Goal: Information Seeking & Learning: Learn about a topic

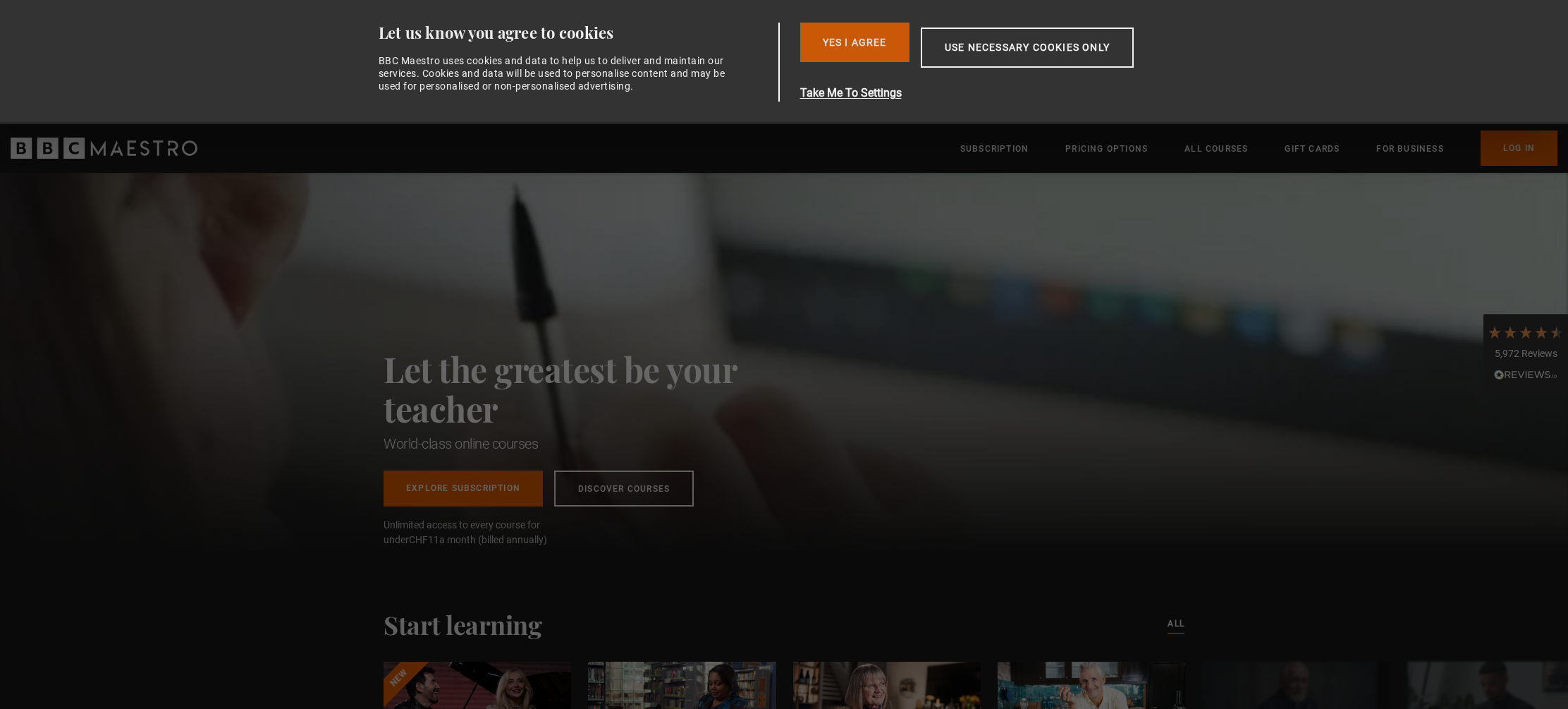
click at [877, 37] on button "Yes I Agree" at bounding box center [855, 43] width 109 height 40
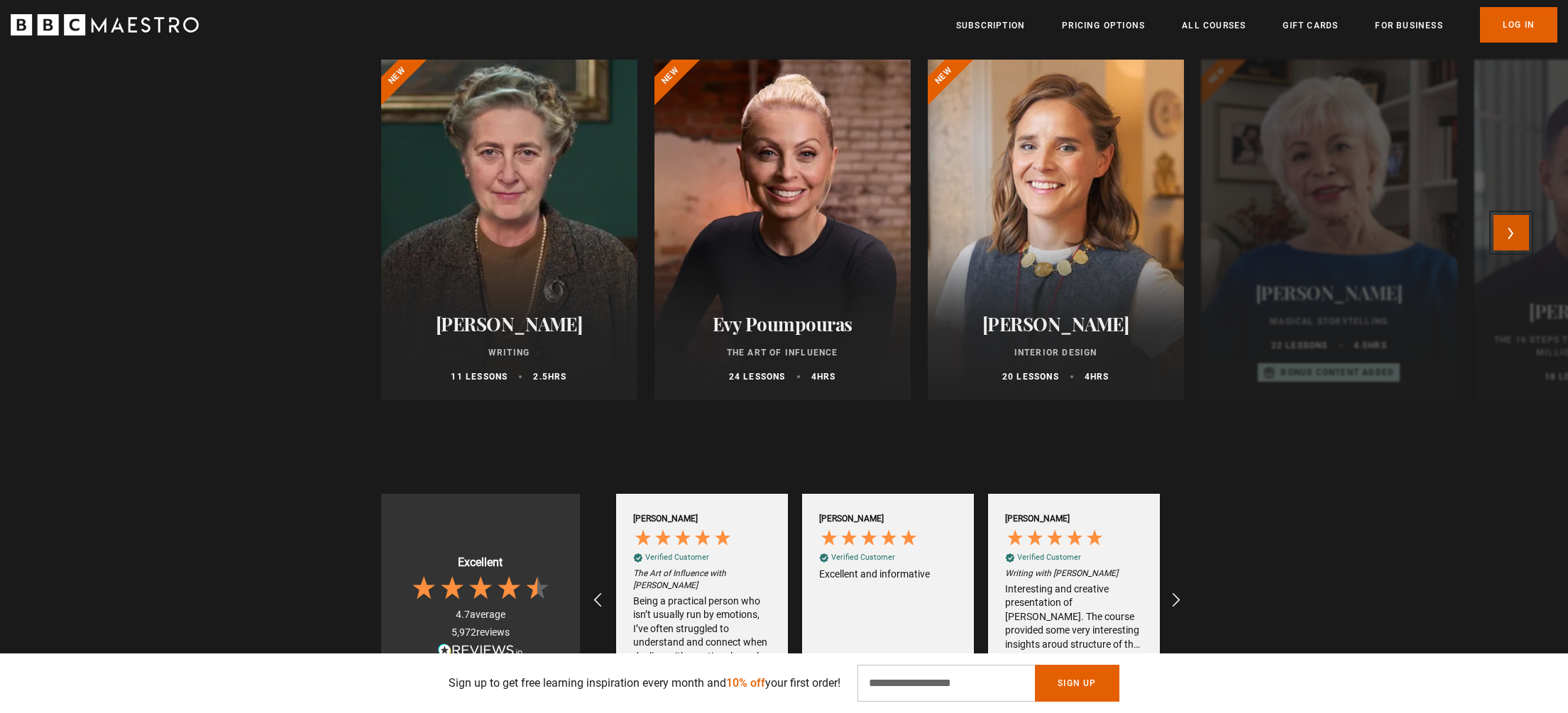
scroll to position [0, 186]
click at [1516, 237] on button "Next" at bounding box center [1510, 232] width 36 height 36
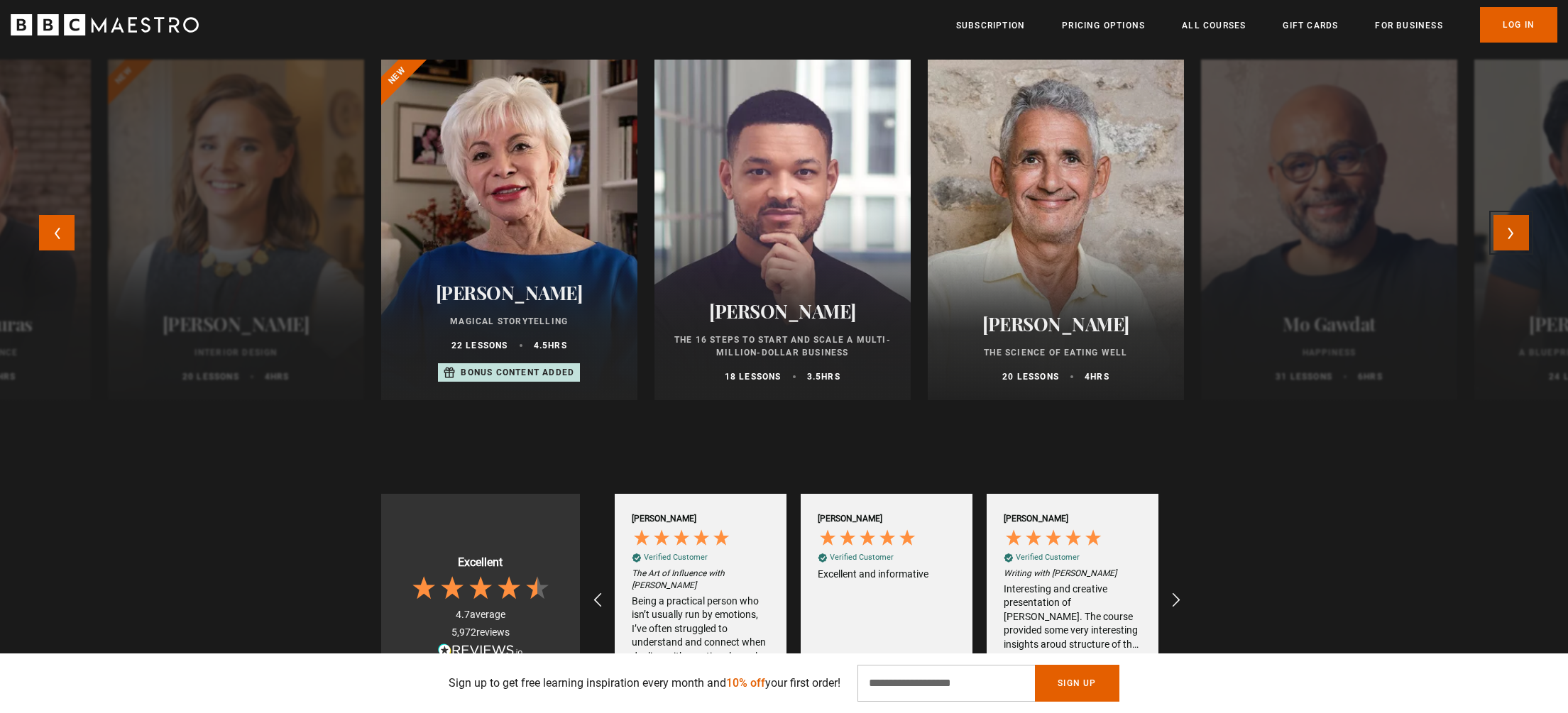
click at [1516, 237] on button "Next" at bounding box center [1510, 232] width 36 height 36
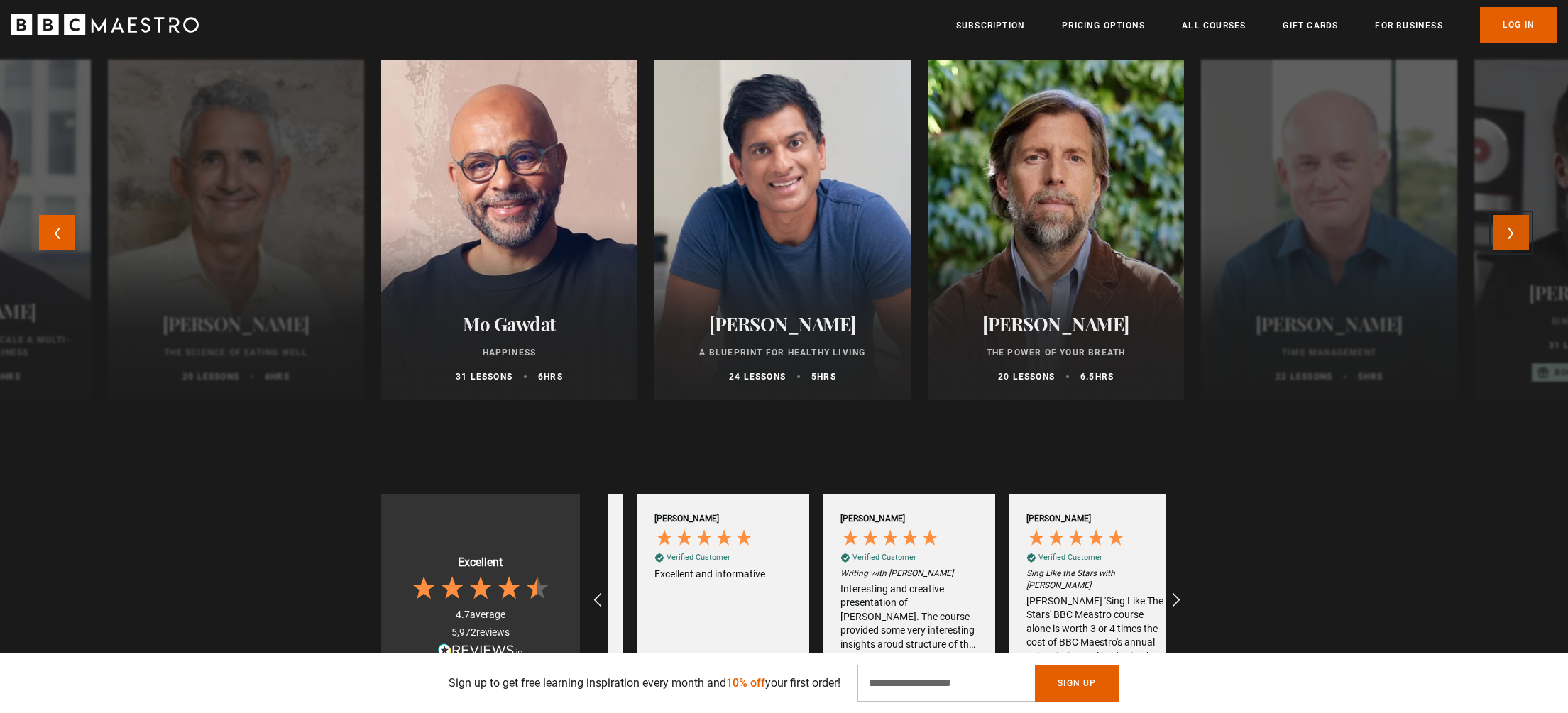
scroll to position [0, 372]
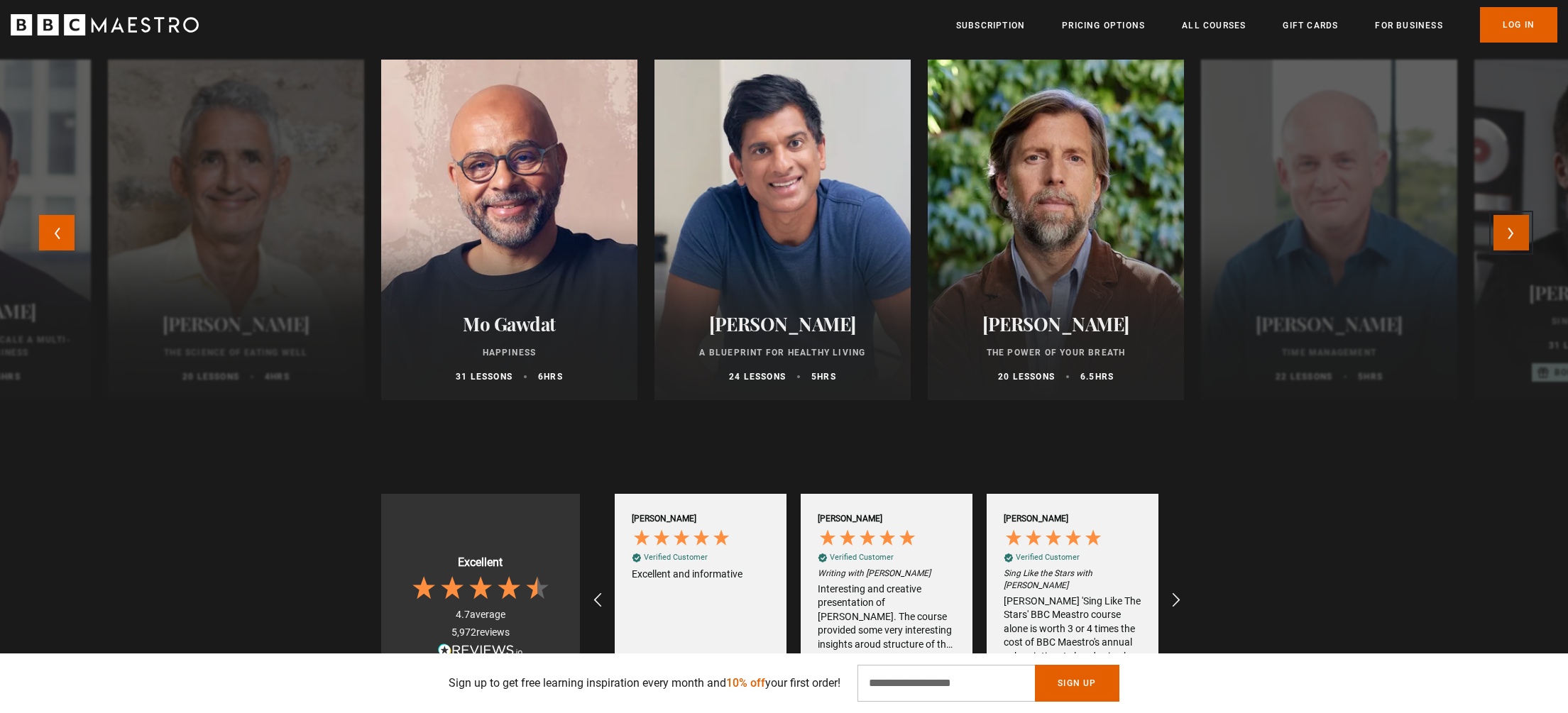
click at [1516, 237] on button "Next" at bounding box center [1510, 232] width 36 height 36
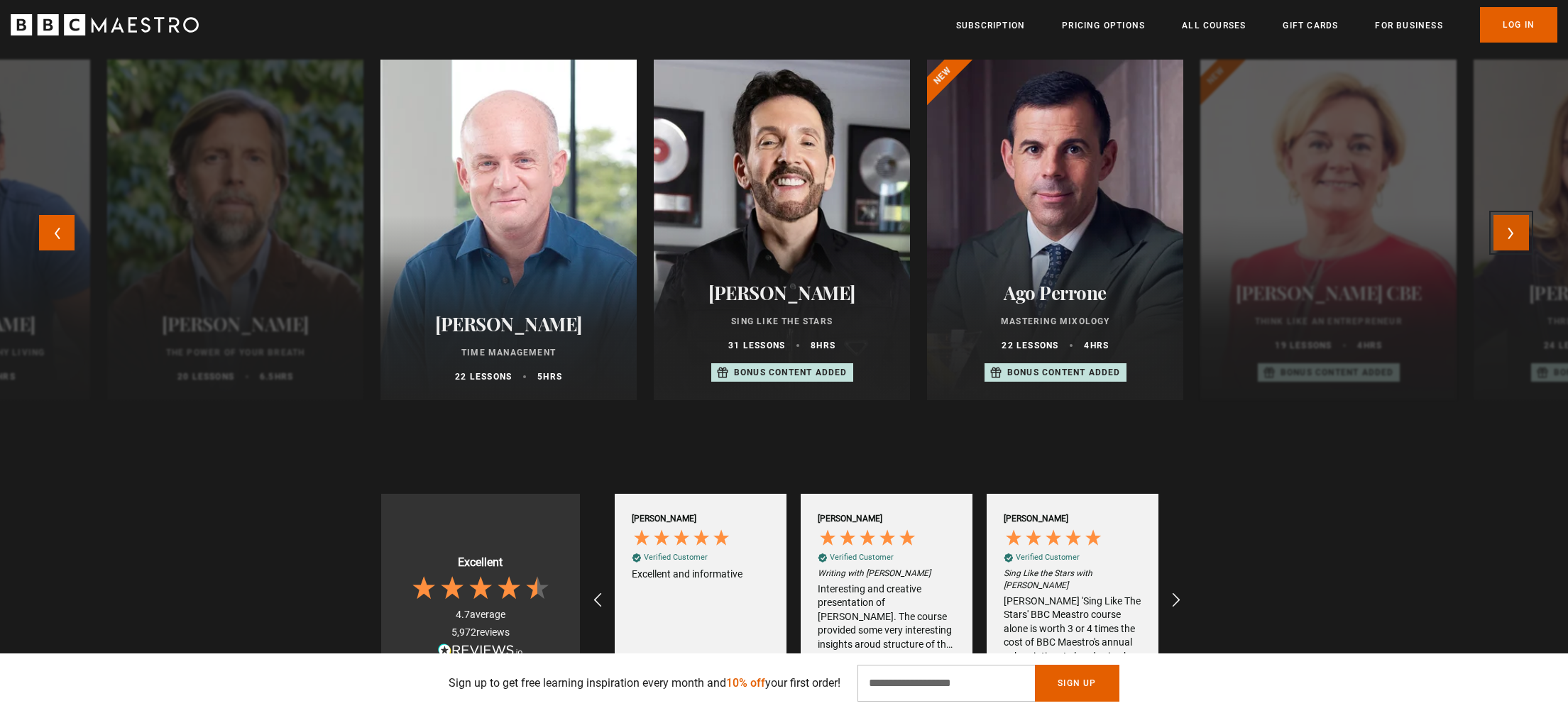
click at [1516, 237] on button "Next" at bounding box center [1510, 232] width 36 height 36
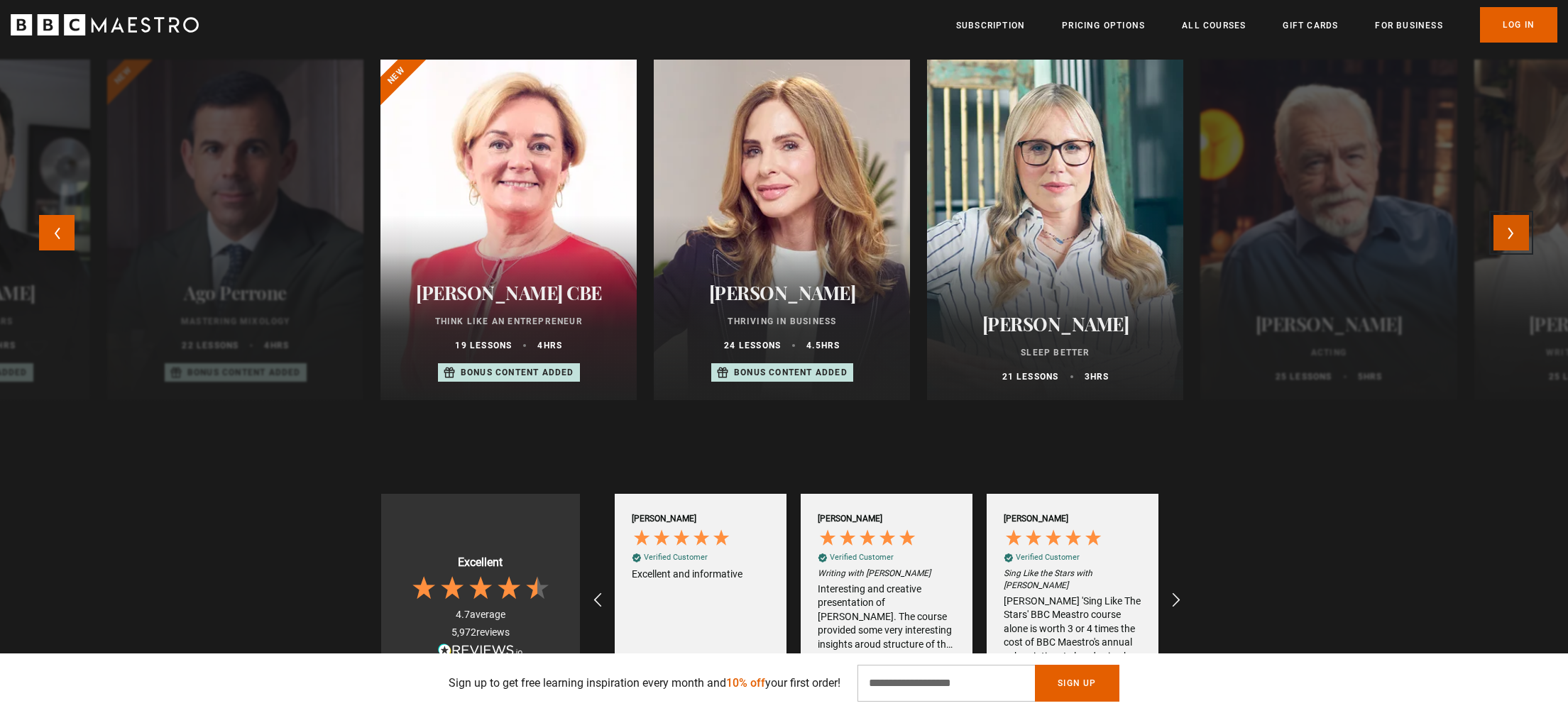
click at [1516, 237] on button "Next" at bounding box center [1510, 232] width 36 height 36
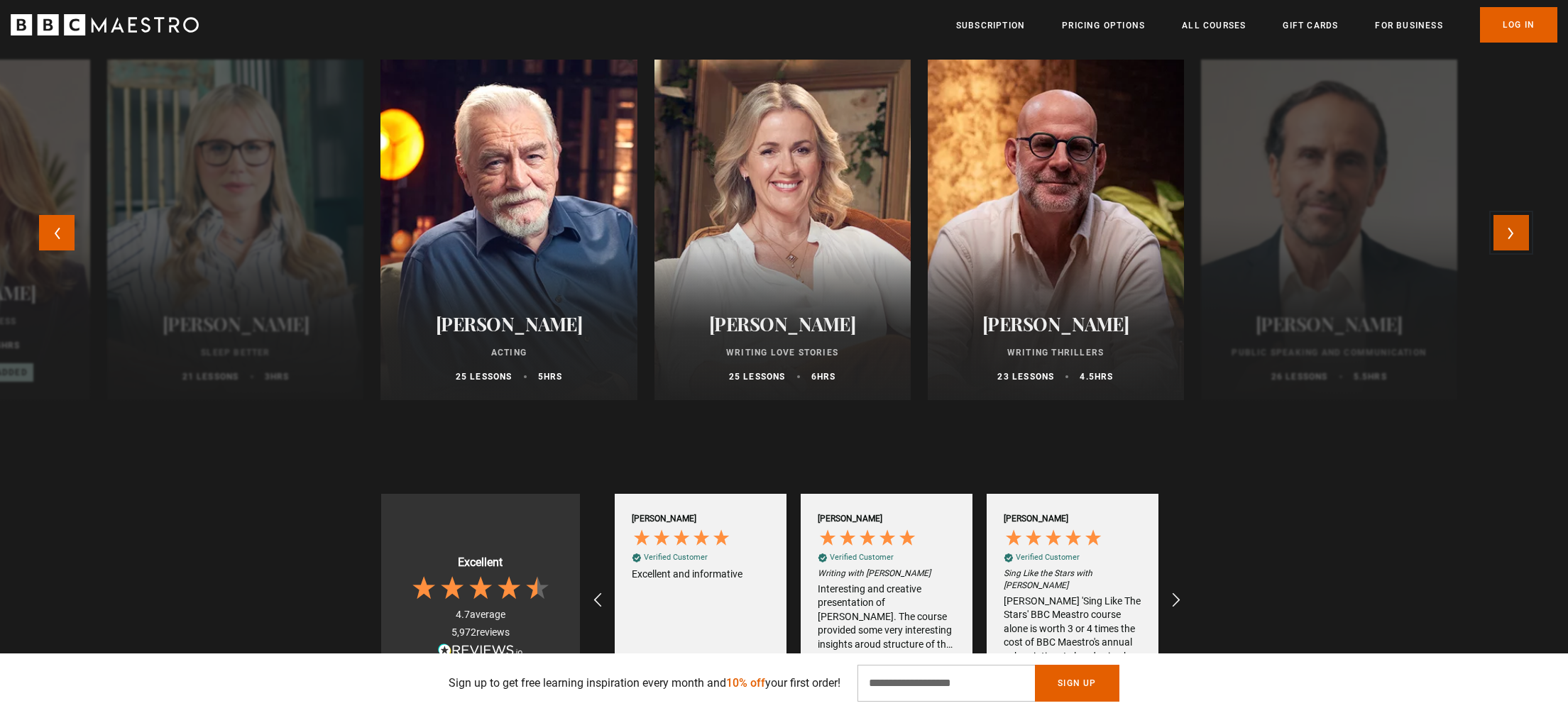
click at [1516, 237] on button "Next" at bounding box center [1510, 232] width 36 height 36
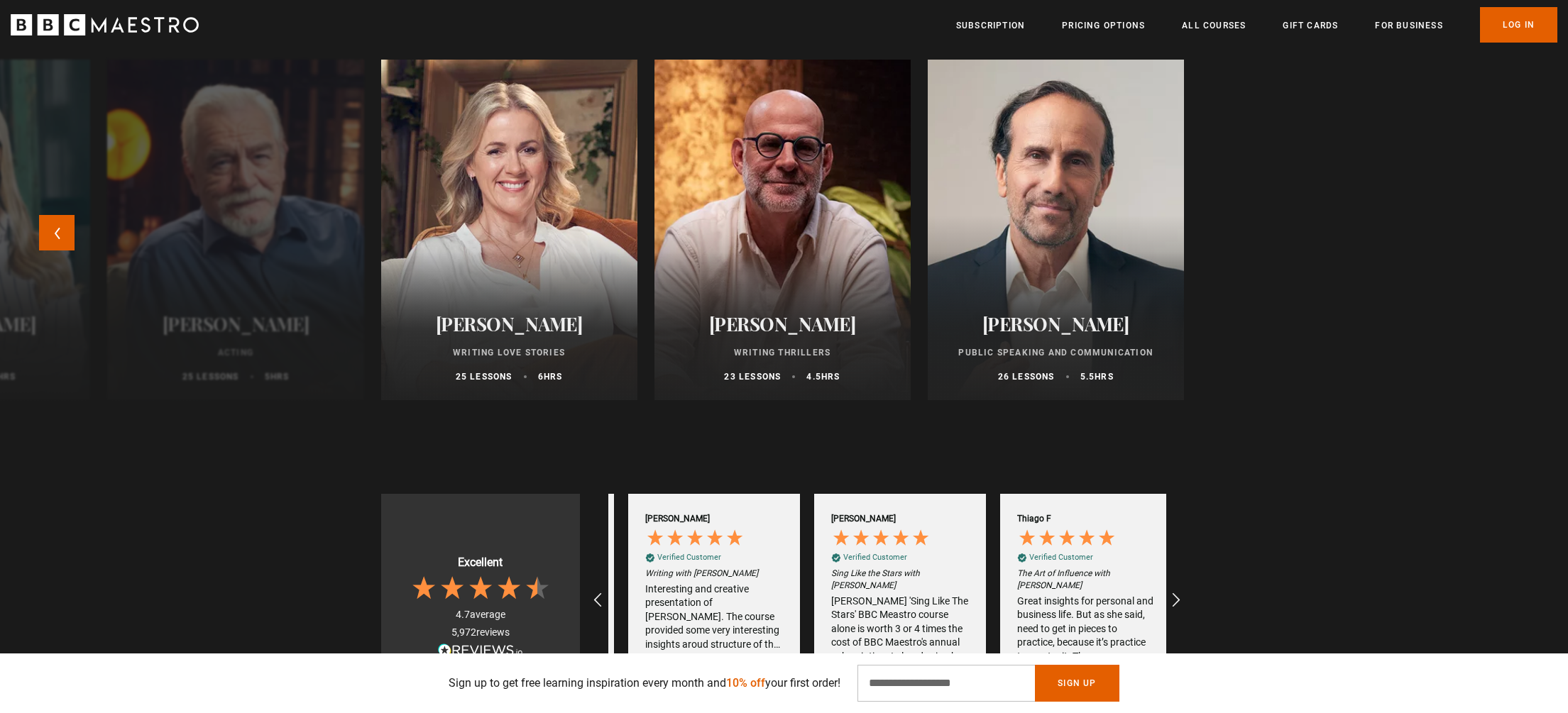
scroll to position [0, 558]
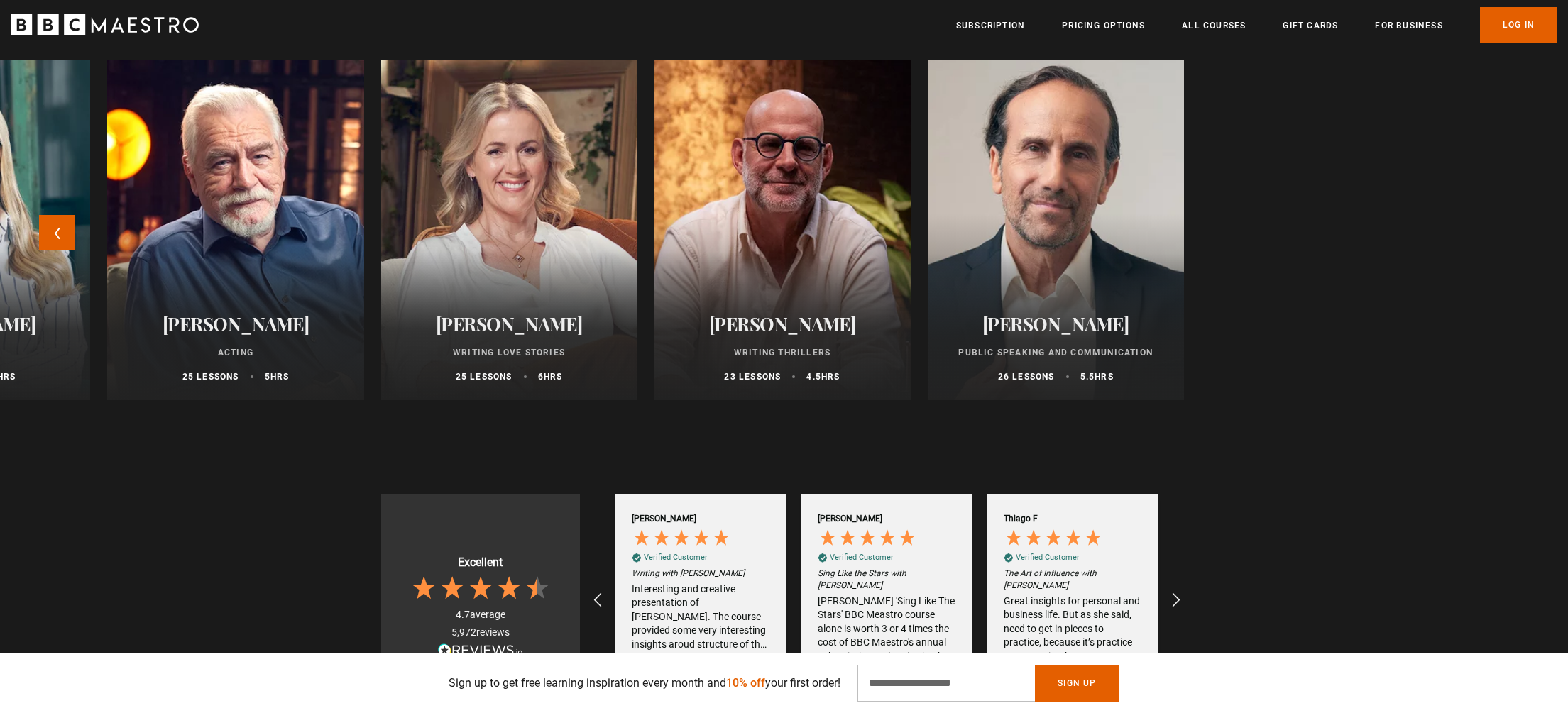
click at [1037, 204] on div at bounding box center [1056, 230] width 281 height 374
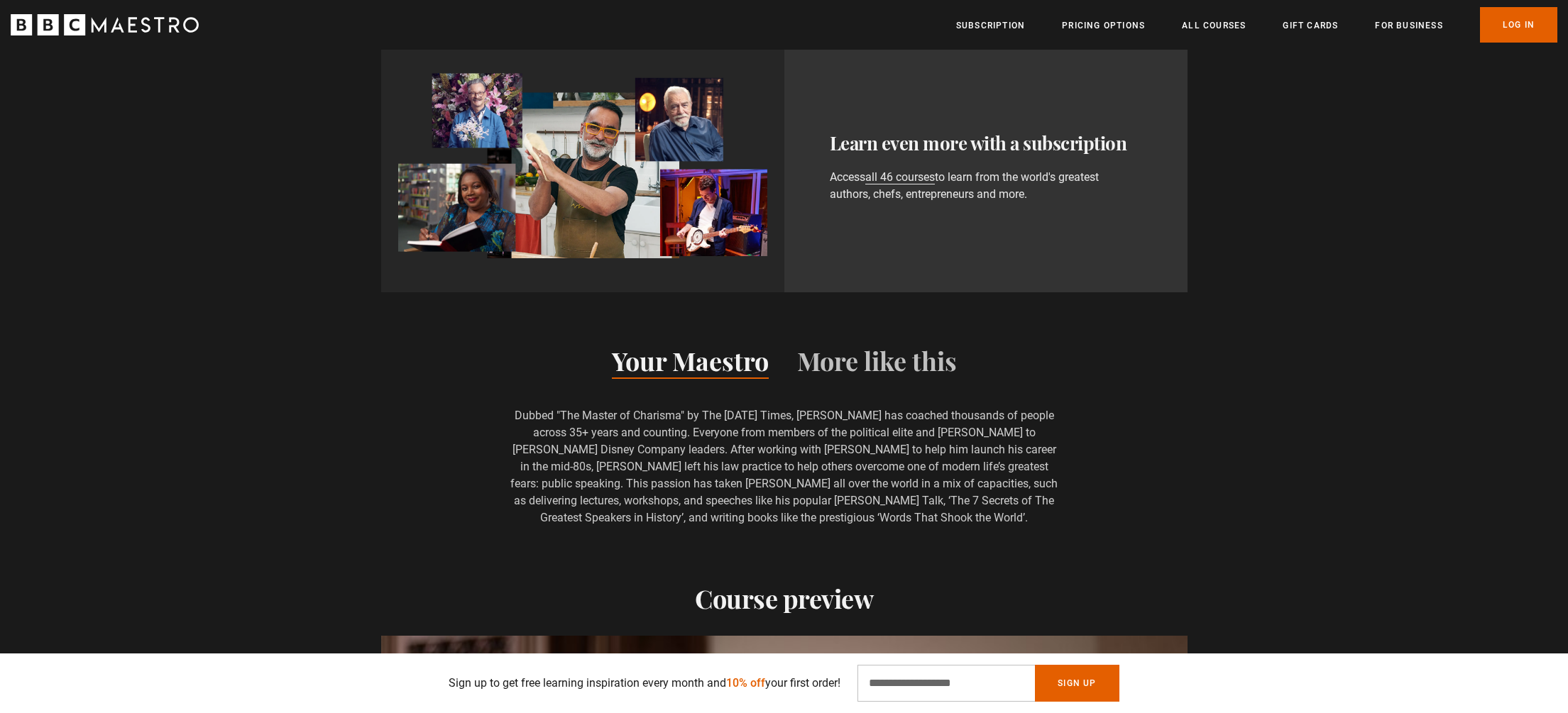
scroll to position [1018, 0]
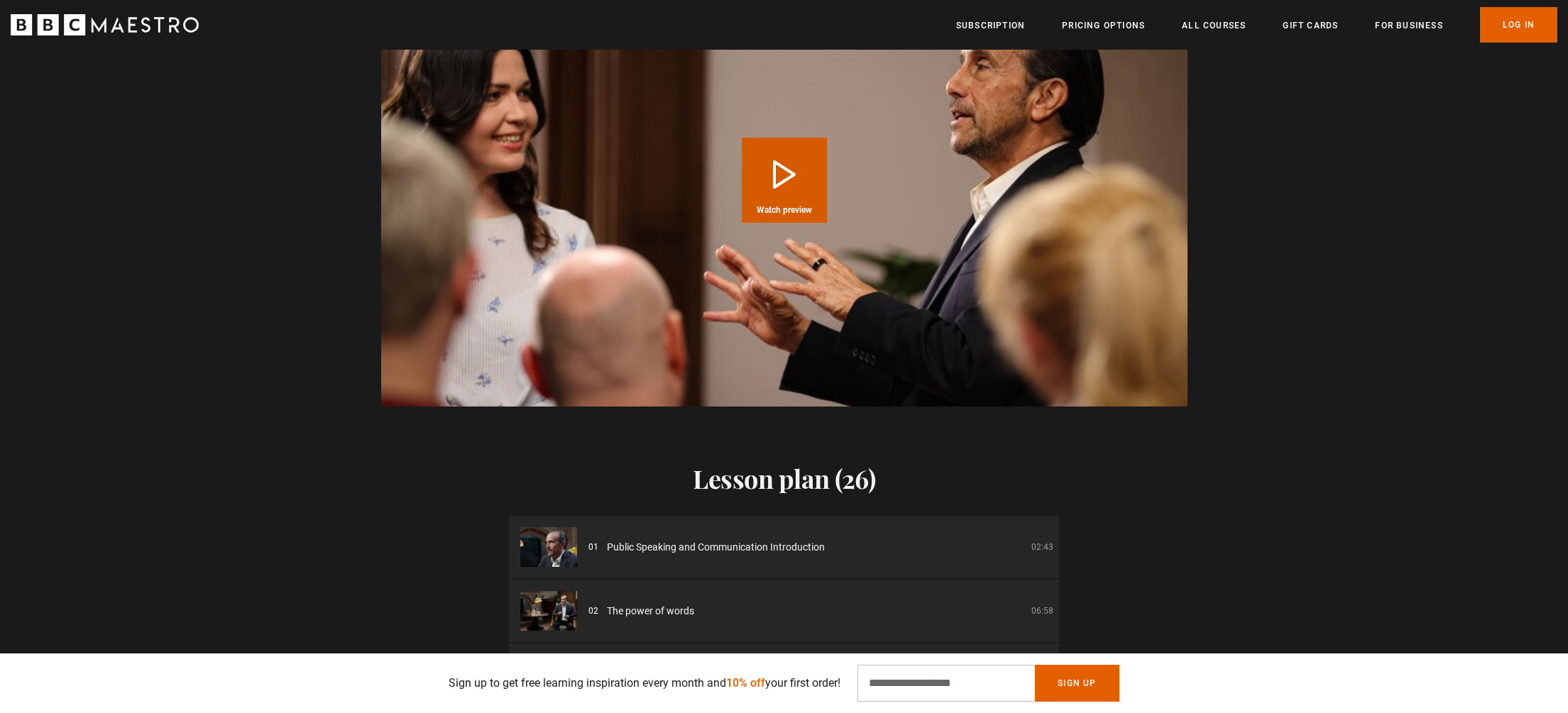
click at [804, 188] on button "Play Course overview for Public Speaking and Communication with Richard Greene …" at bounding box center [784, 180] width 85 height 85
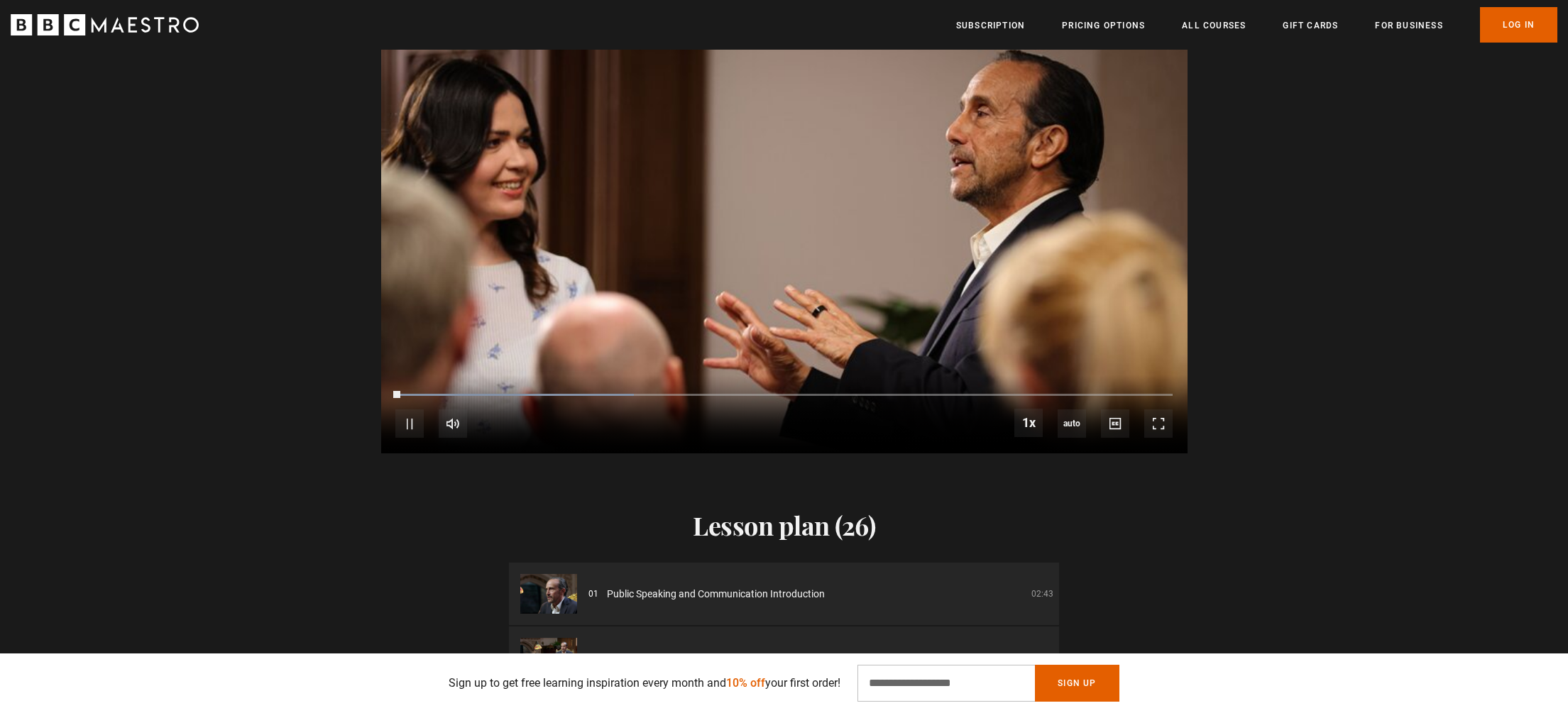
scroll to position [0, 186]
click at [467, 395] on div "Loaded : 35.09% 0:10 0:10" at bounding box center [784, 394] width 776 height 5
click at [550, 392] on div "10s Skip Back 10 seconds Pause 10s Skip Forward 10 seconds Loaded : 48.25% 0:21…" at bounding box center [784, 414] width 806 height 79
click at [586, 393] on div "Loaded : 52.63% 0:28 0:28" at bounding box center [784, 394] width 776 height 5
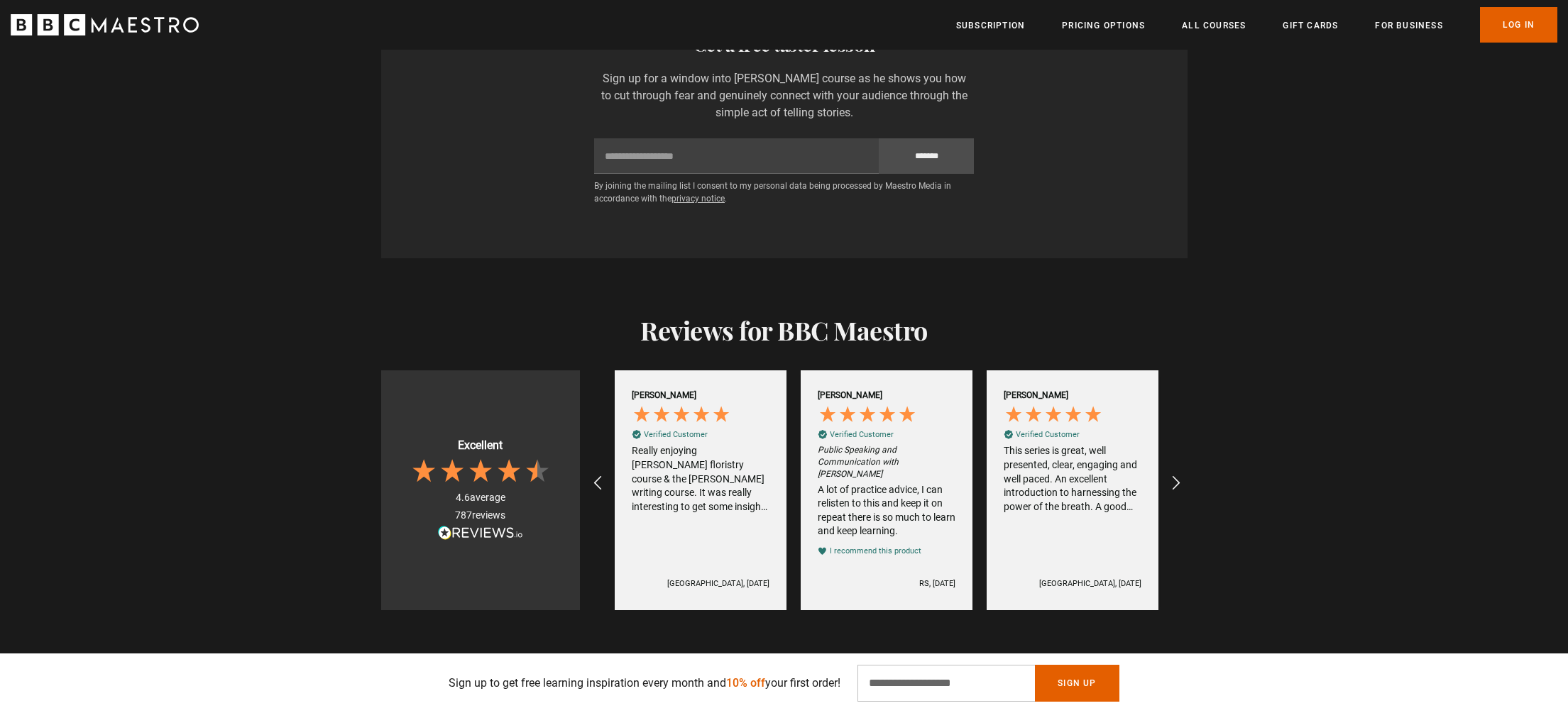
scroll to position [2592, 0]
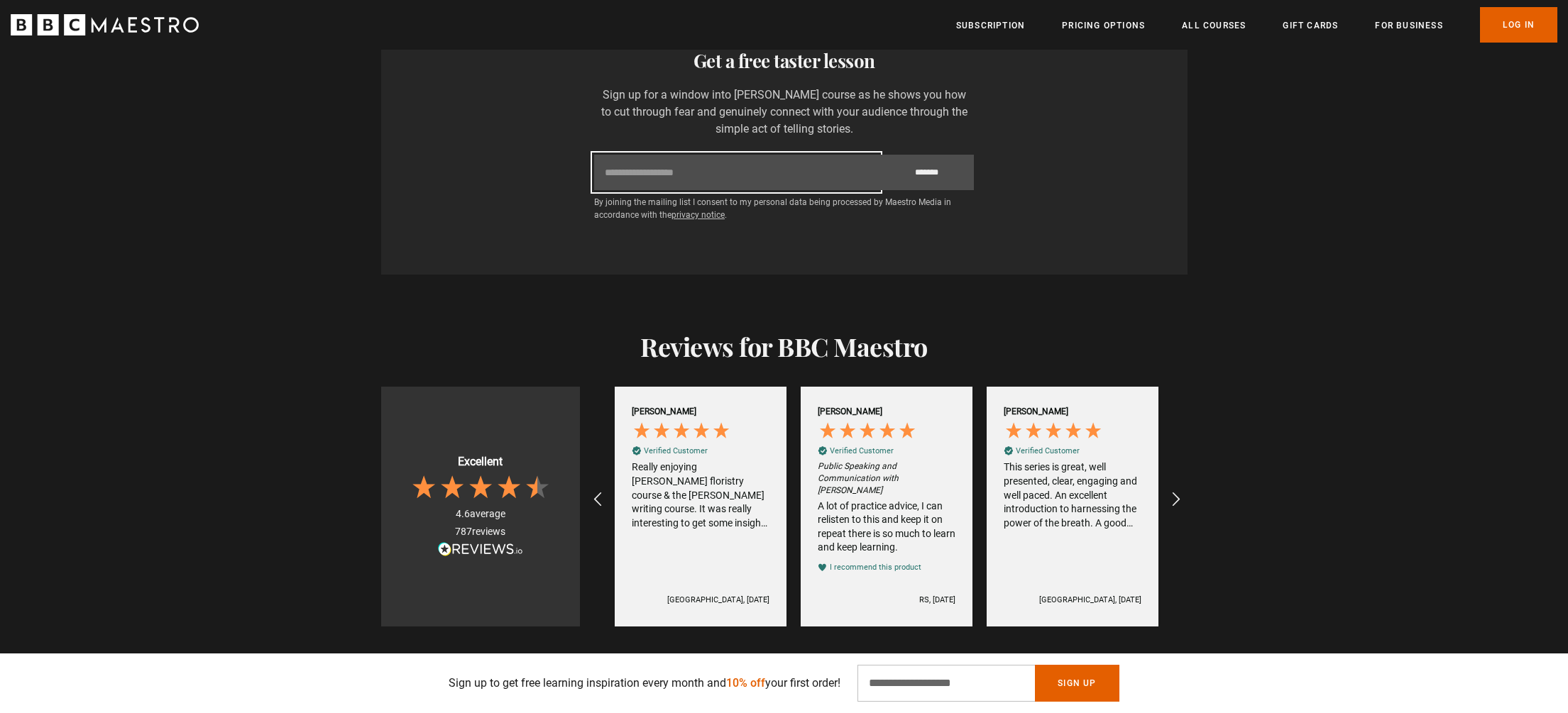
click at [654, 174] on input "Email" at bounding box center [736, 172] width 285 height 36
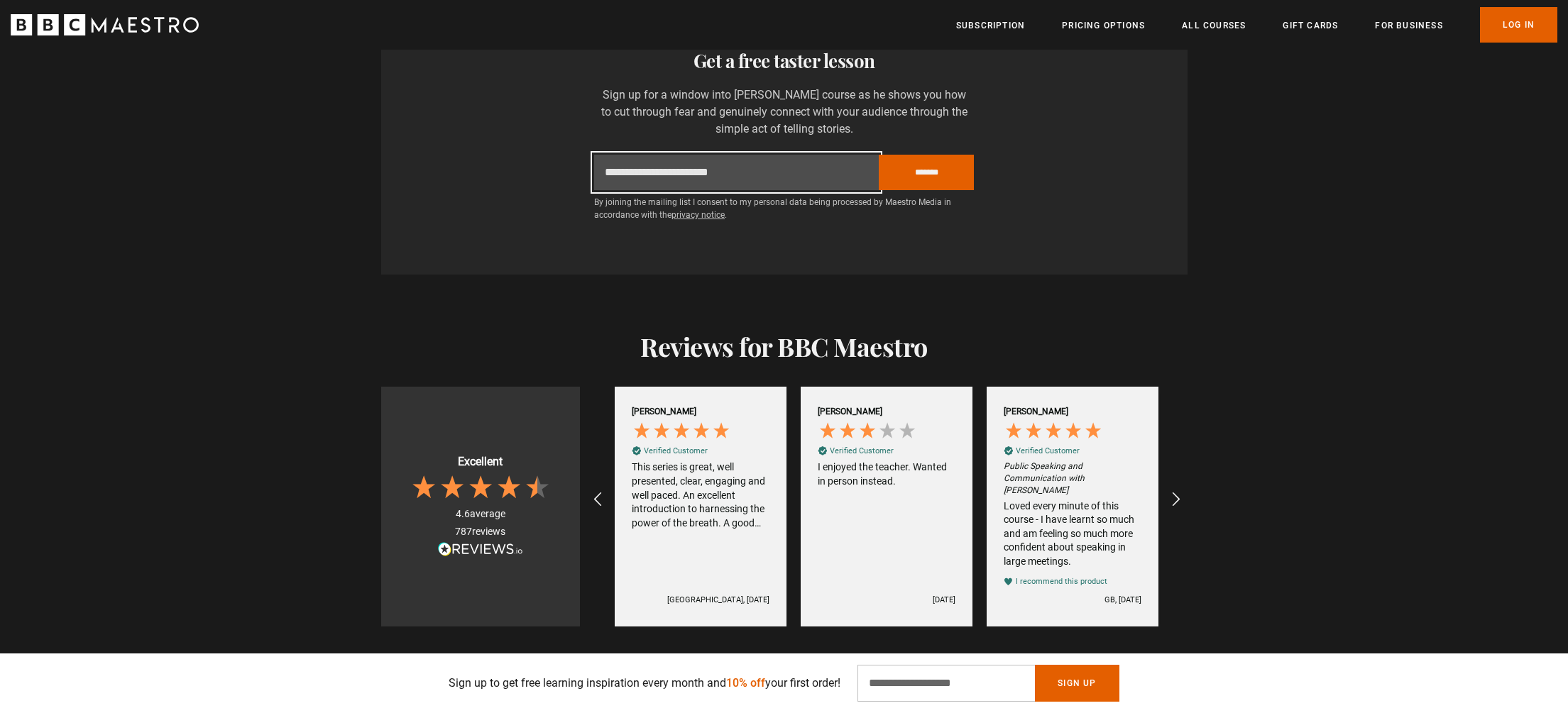
scroll to position [2593, 0]
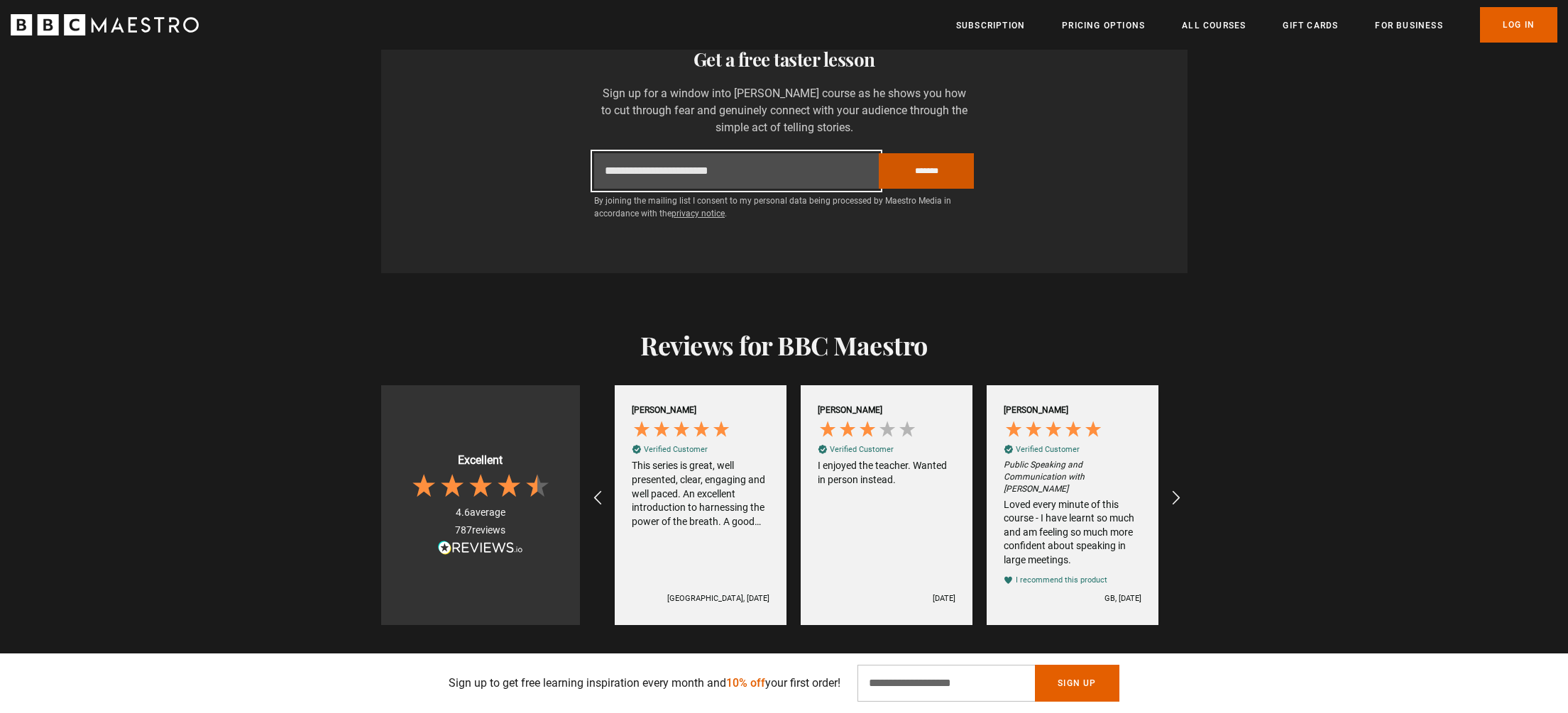
type input "**********"
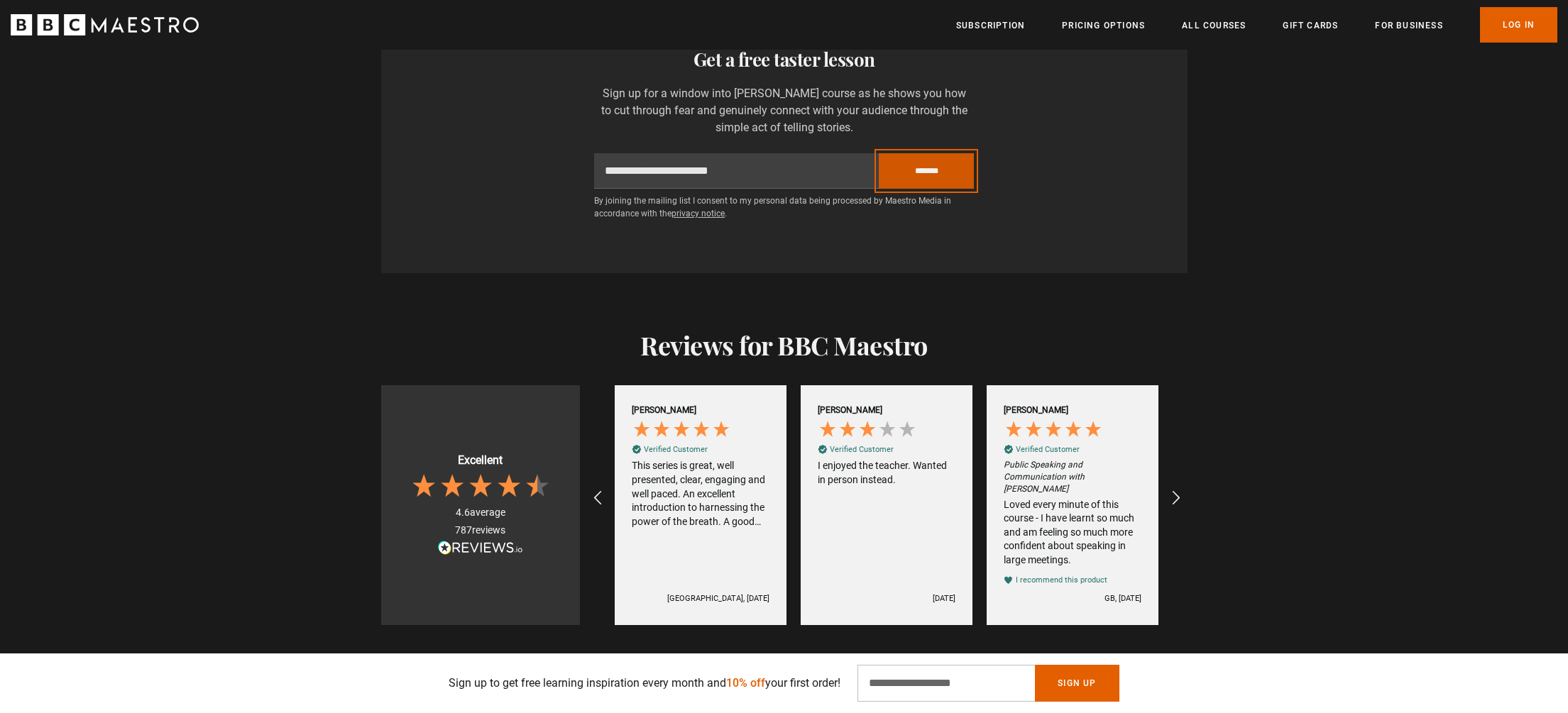
click at [953, 163] on input "*******" at bounding box center [926, 171] width 95 height 36
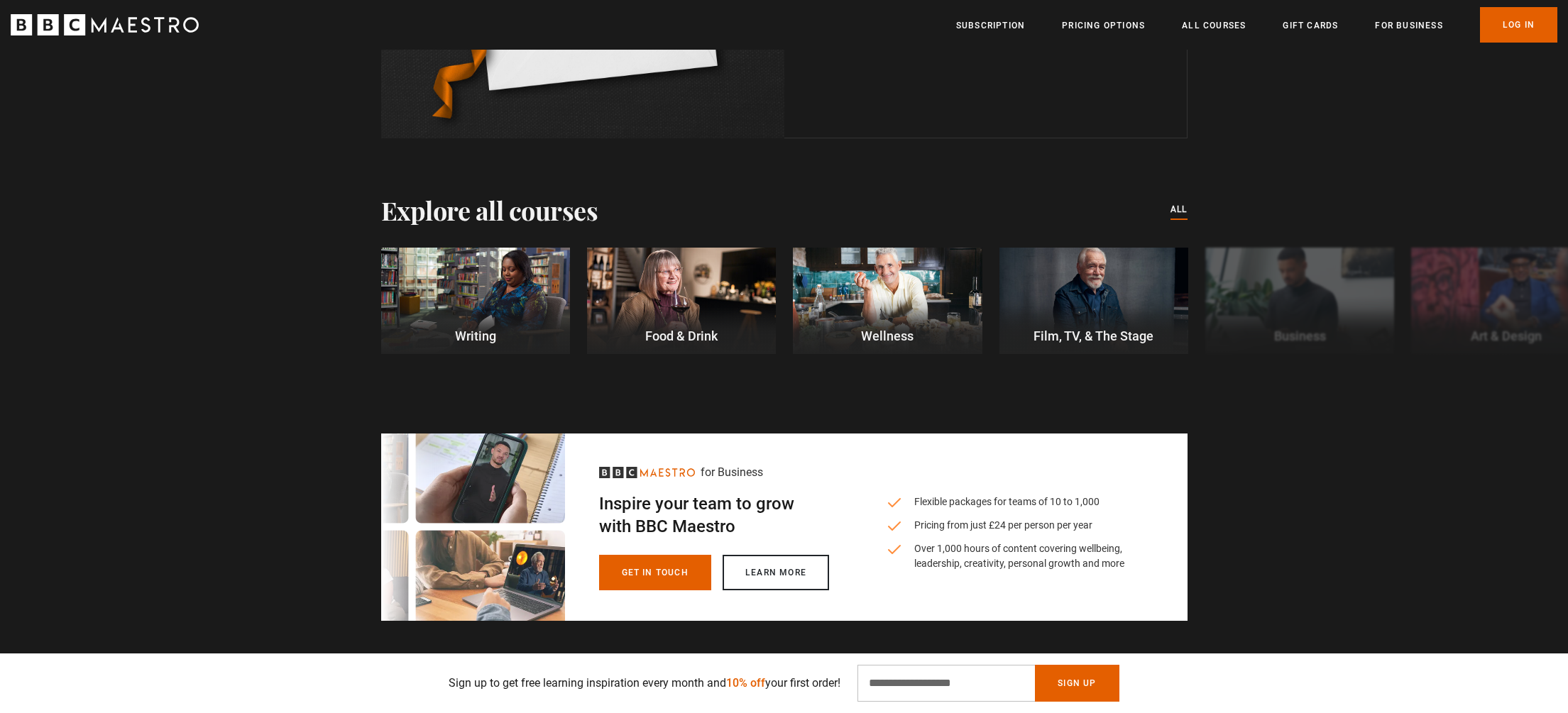
scroll to position [3948, 0]
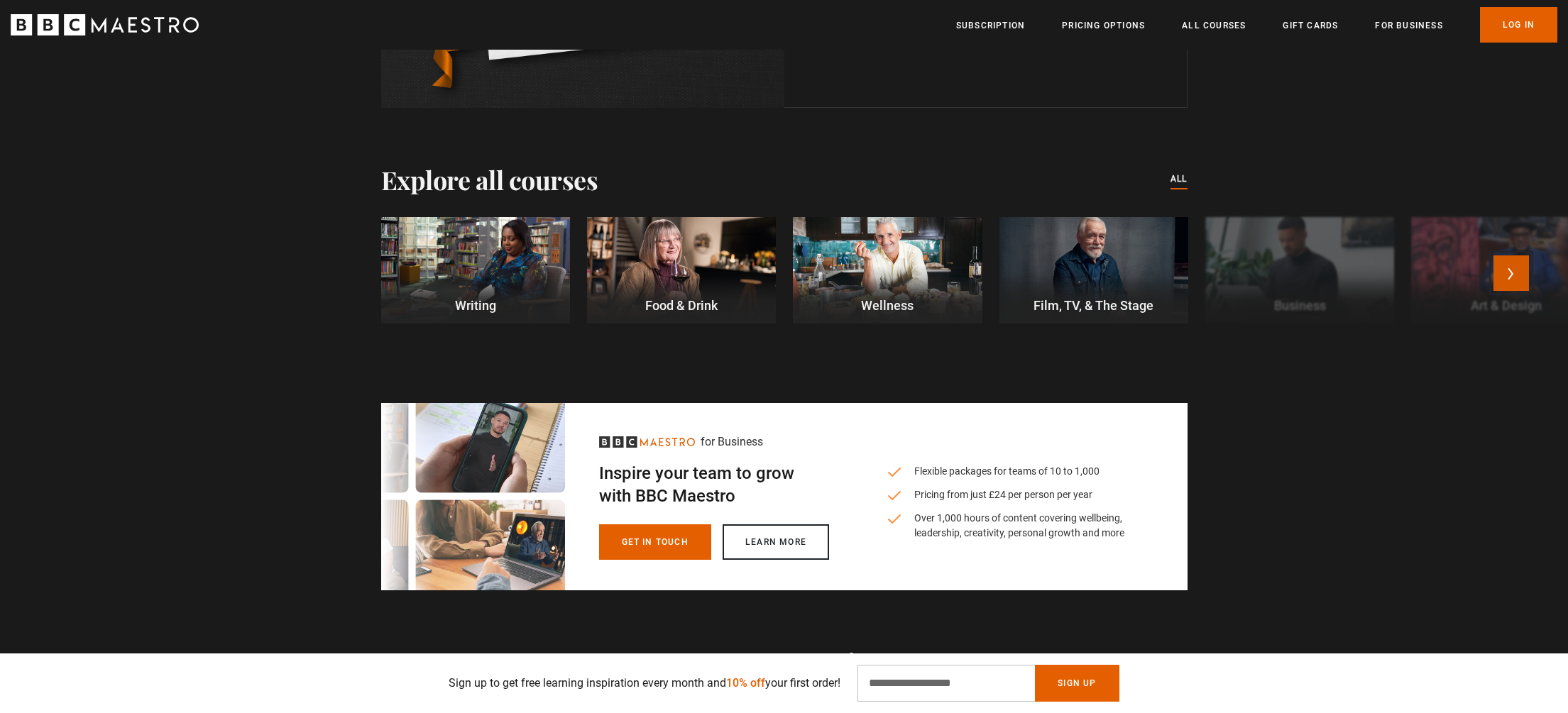
click at [1510, 272] on button "Next" at bounding box center [1510, 273] width 36 height 36
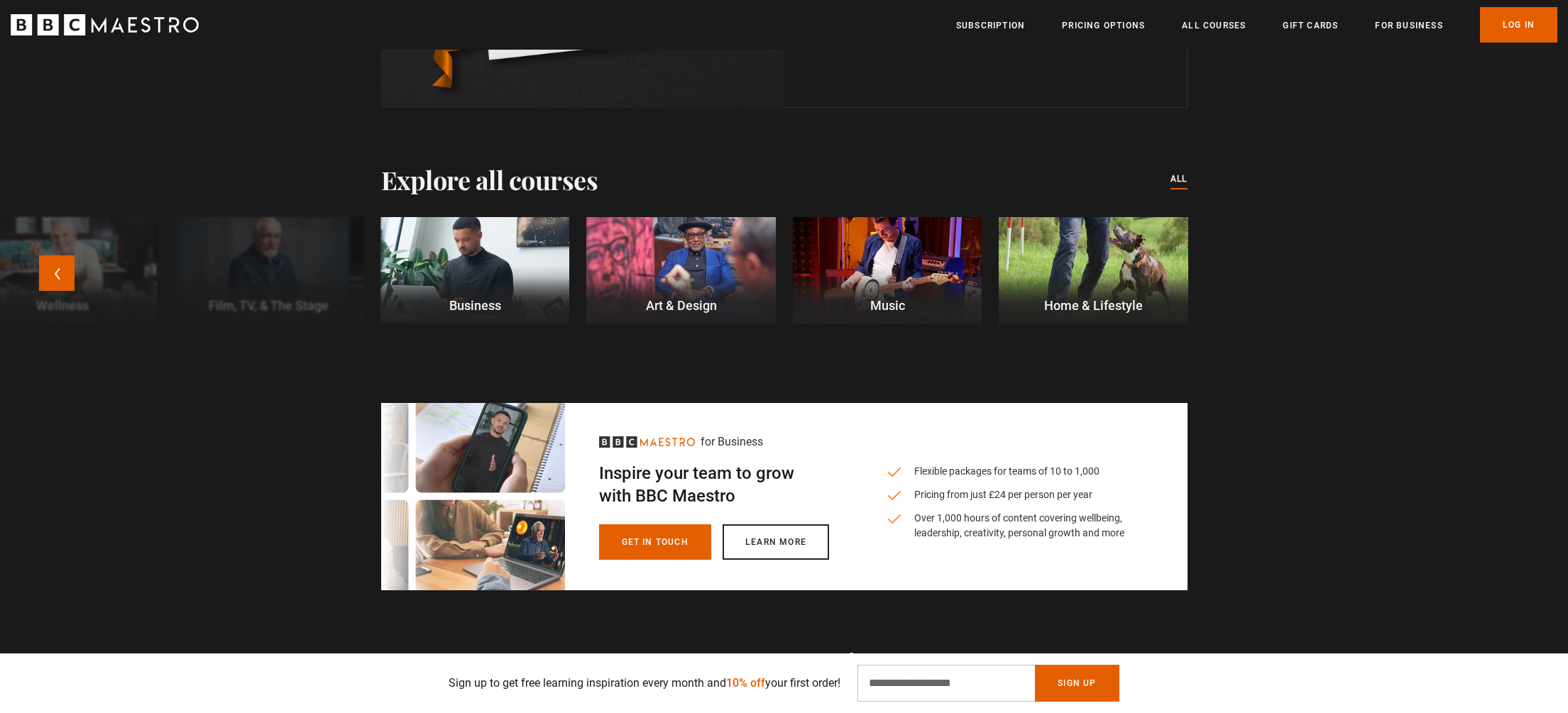
scroll to position [0, 2974]
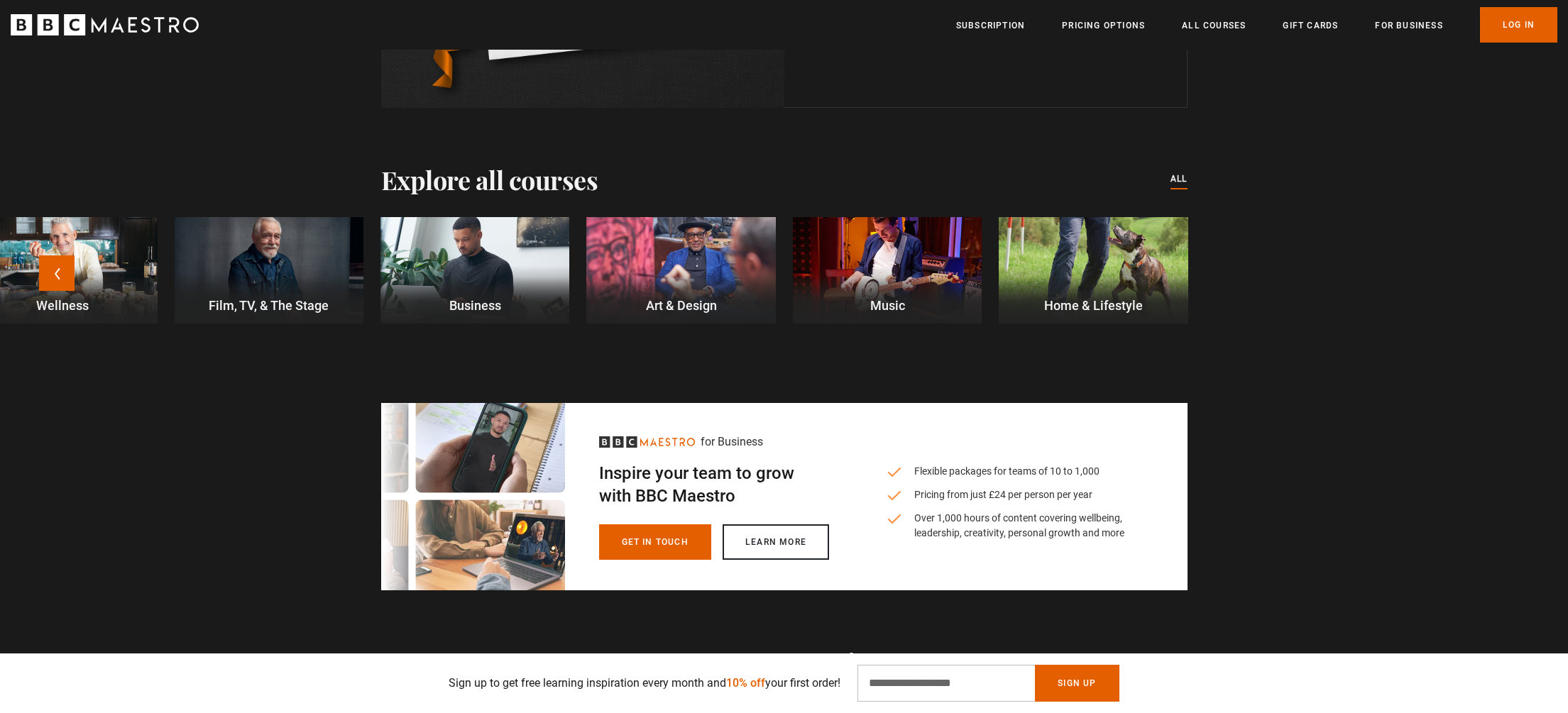
click at [670, 236] on div at bounding box center [680, 270] width 189 height 107
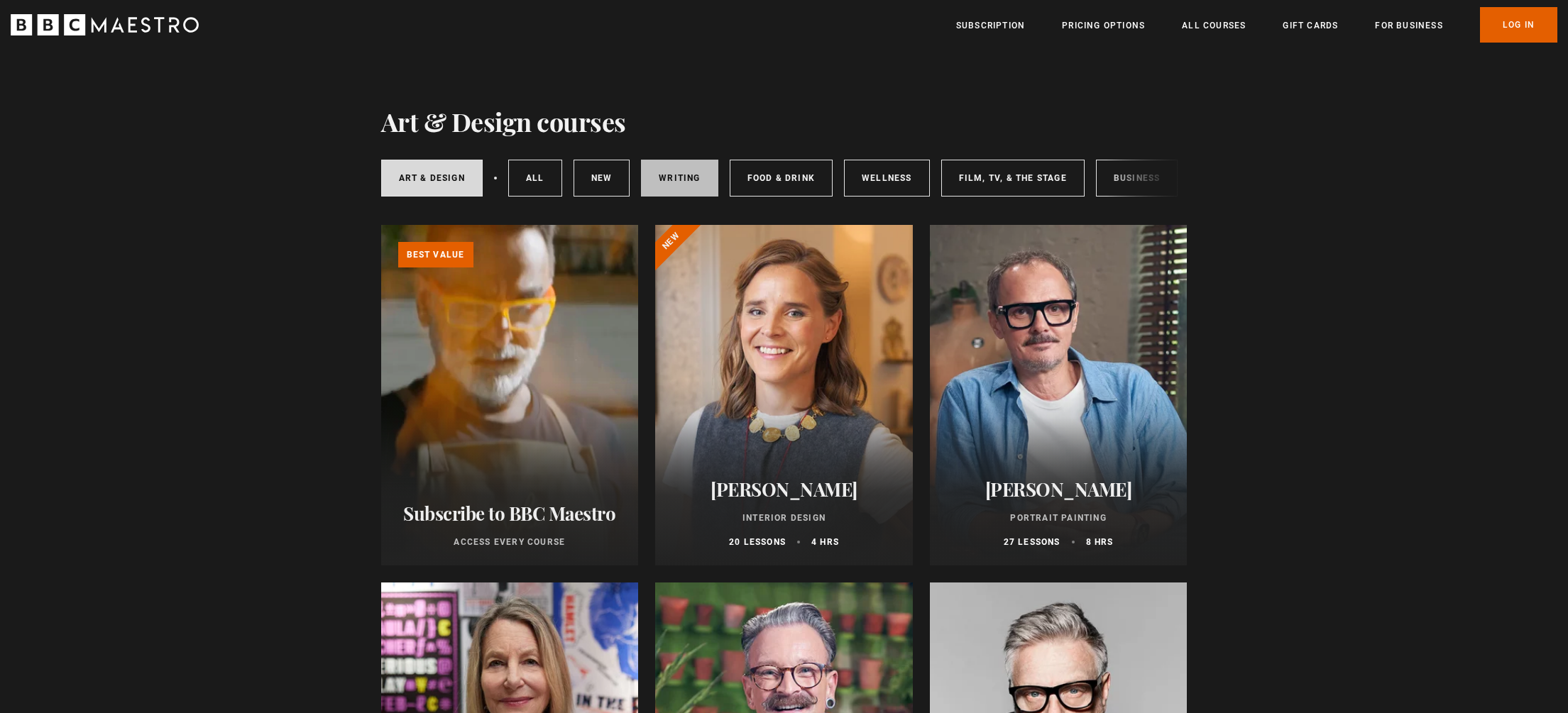
click at [662, 174] on link "Writing" at bounding box center [679, 178] width 77 height 37
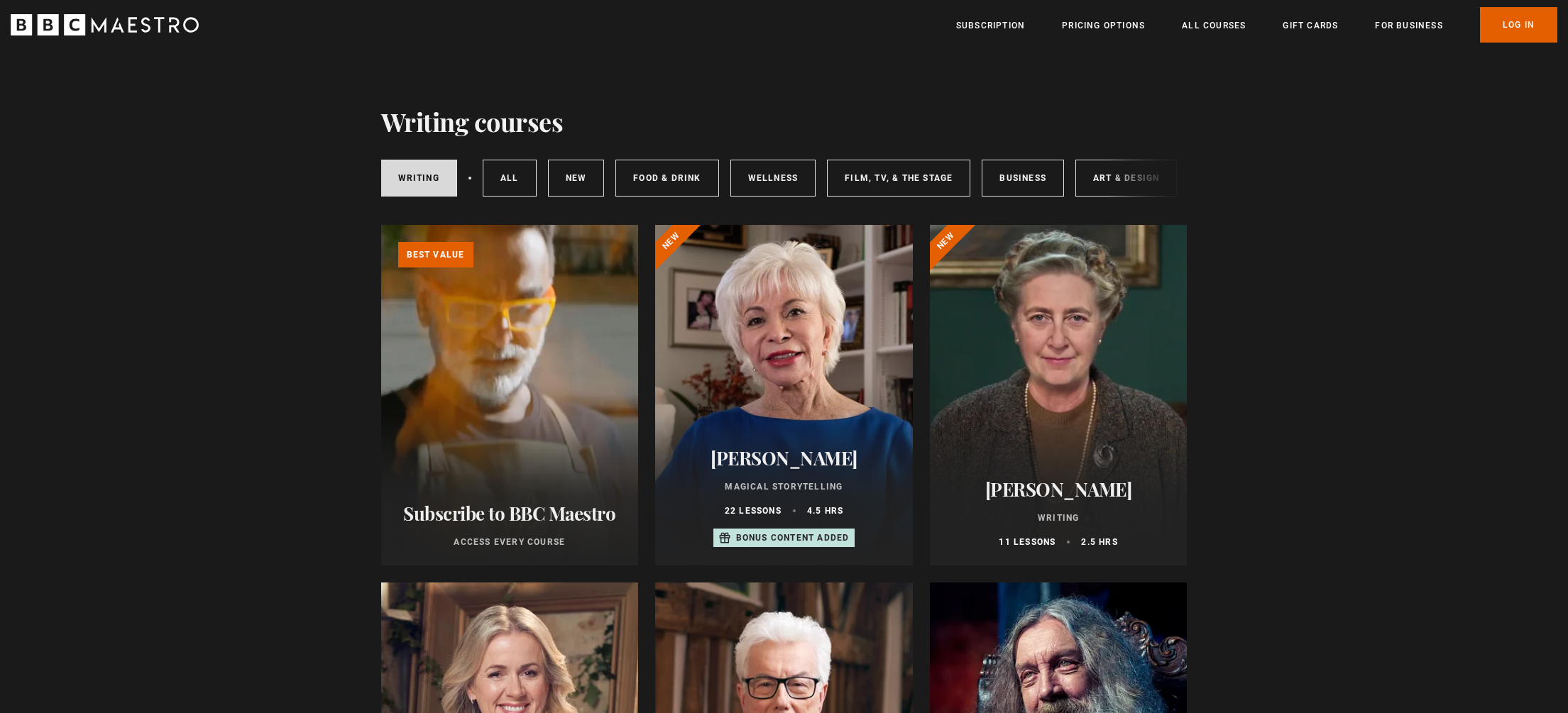
click at [1135, 181] on div "Writing All courses New courses Food & Drink Wellness Film, TV, & The Stage Bus…" at bounding box center [784, 178] width 806 height 48
click at [1130, 179] on div "Writing All courses New courses Food & Drink Wellness Film, TV, & The Stage Bus…" at bounding box center [784, 178] width 806 height 48
click at [1010, 177] on link "Business" at bounding box center [1023, 178] width 82 height 37
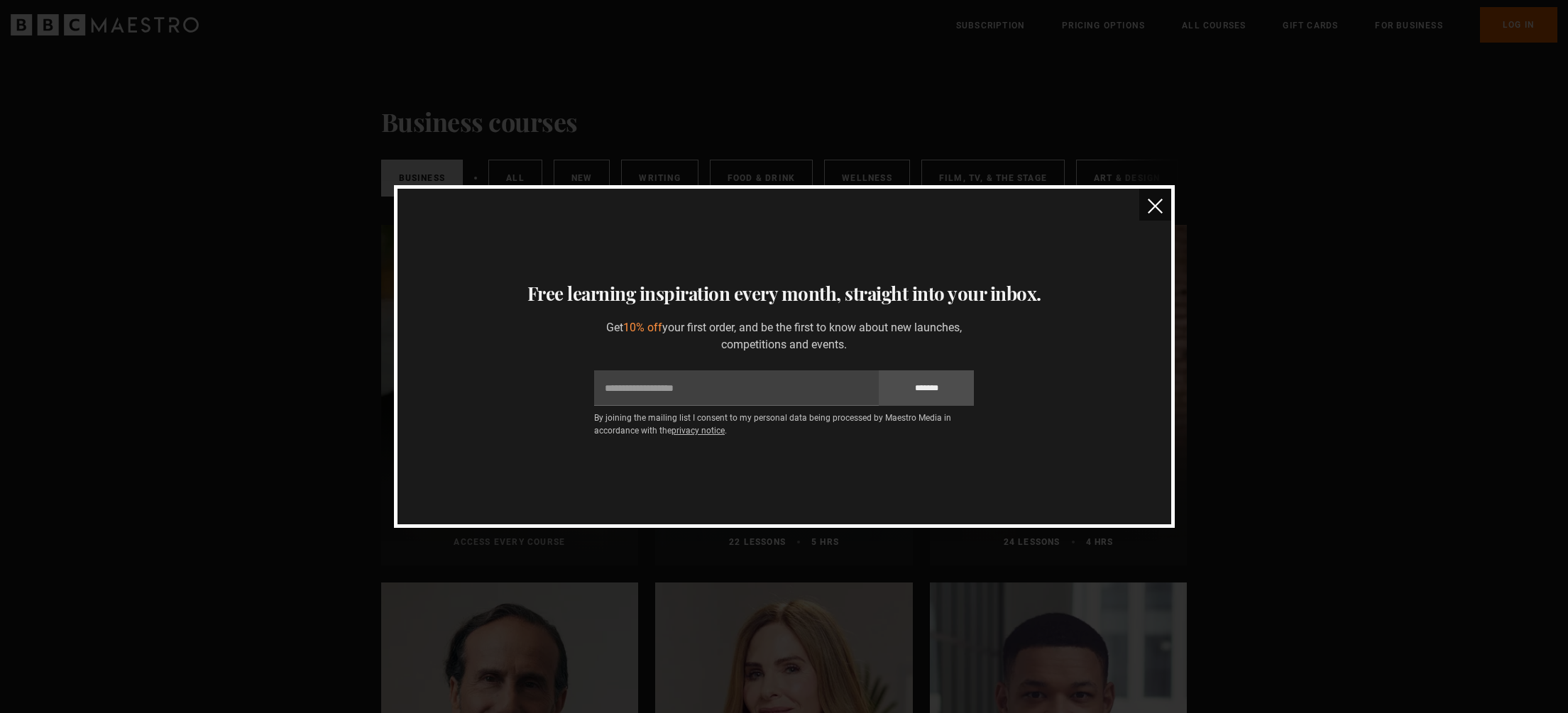
click at [1164, 205] on button "close" at bounding box center [1154, 204] width 32 height 32
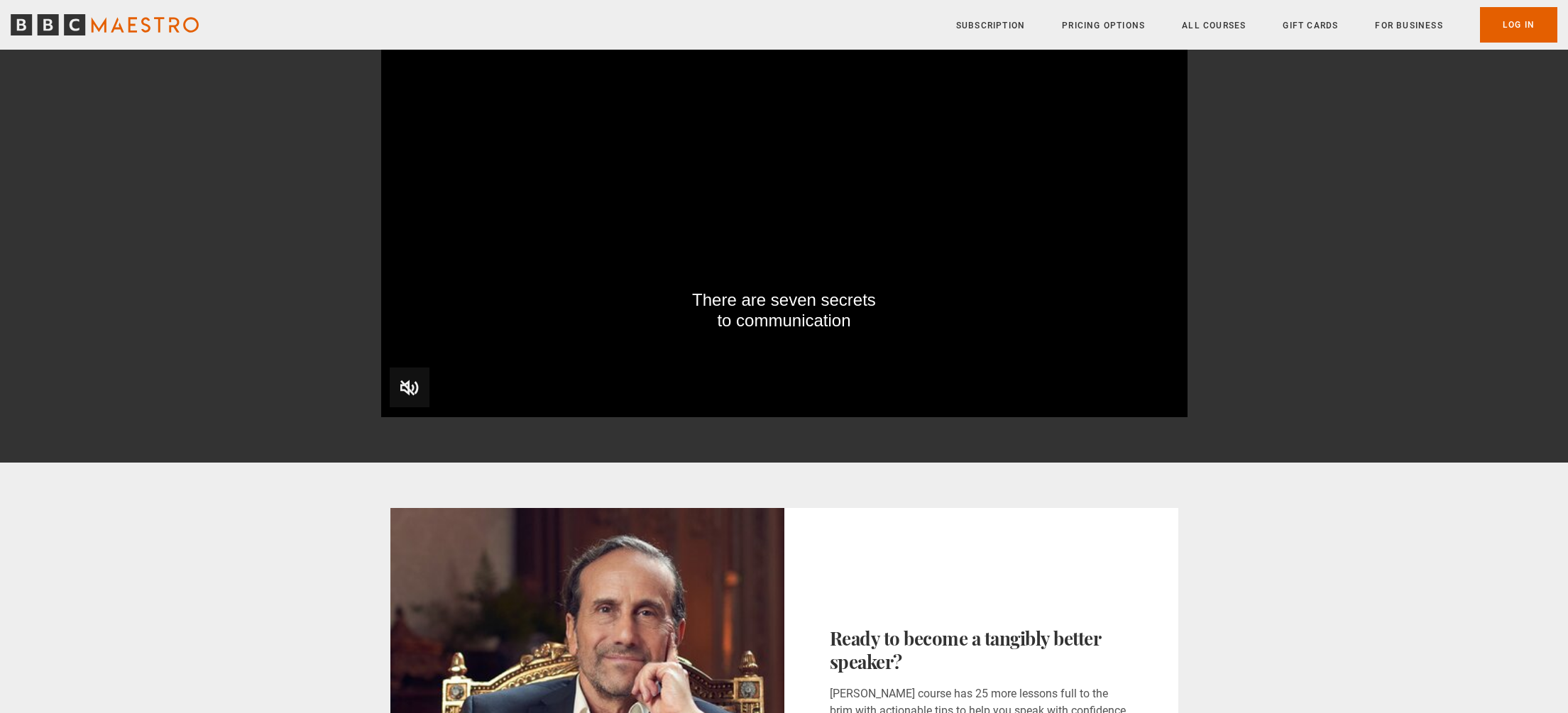
scroll to position [221, 0]
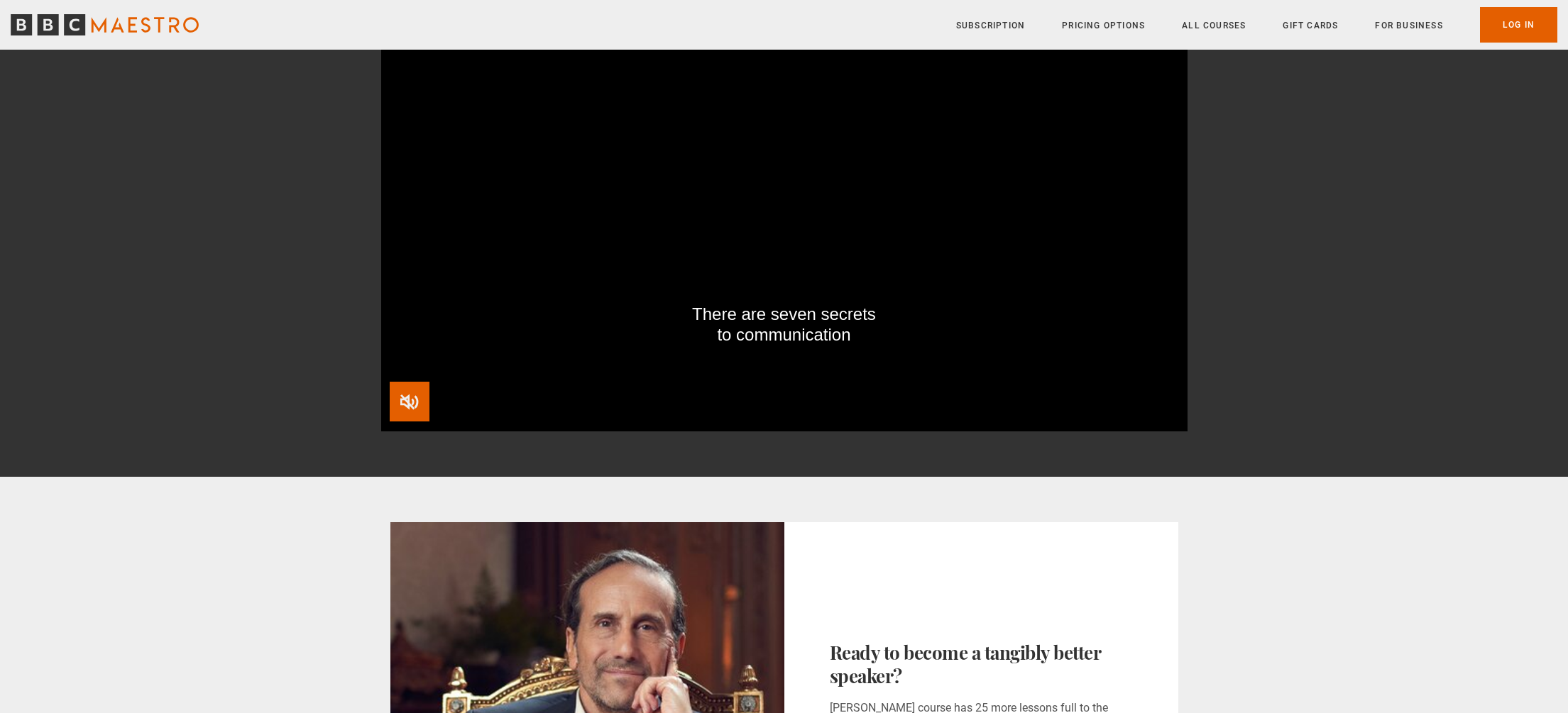
click at [404, 407] on span "Video Player" at bounding box center [410, 402] width 40 height 40
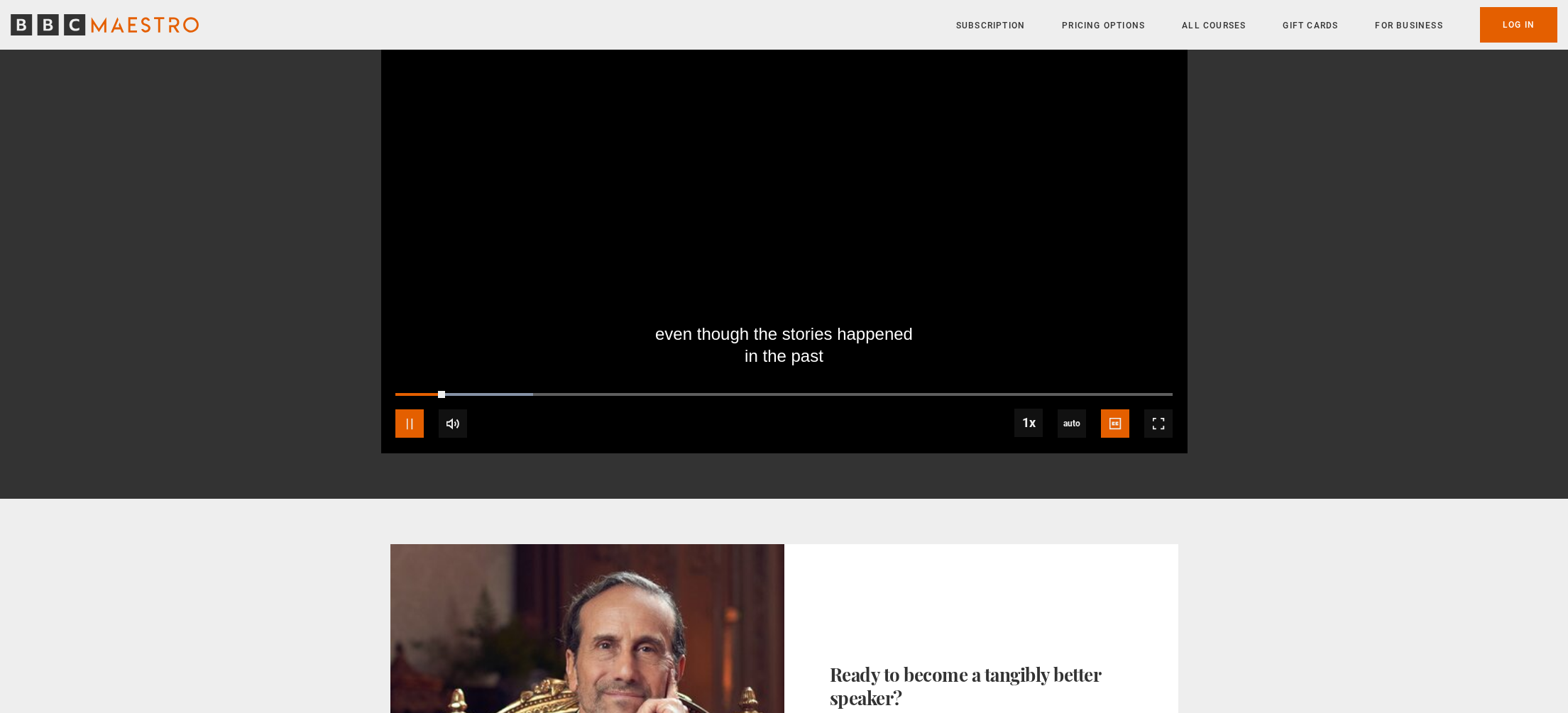
drag, startPoint x: 406, startPoint y: 417, endPoint x: 405, endPoint y: 405, distance: 12.0
click at [406, 412] on span "Video Player" at bounding box center [409, 423] width 28 height 28
